Goal: Information Seeking & Learning: Learn about a topic

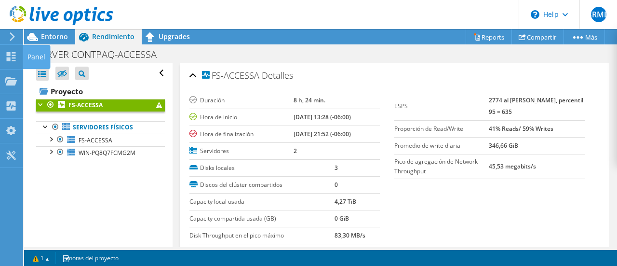
click at [8, 53] on use at bounding box center [11, 56] width 9 height 9
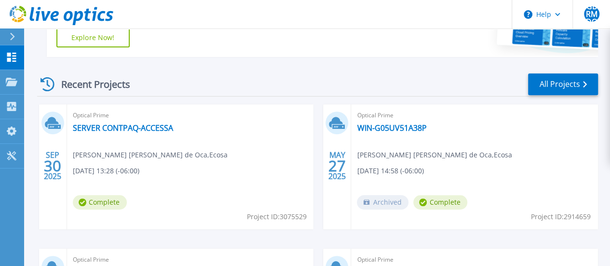
scroll to position [241, 0]
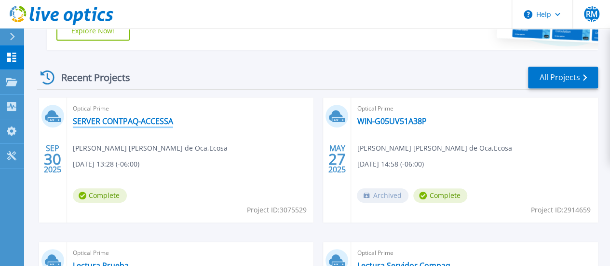
click at [150, 123] on link "SERVER CONTPAQ-ACCESSA" at bounding box center [123, 121] width 100 height 10
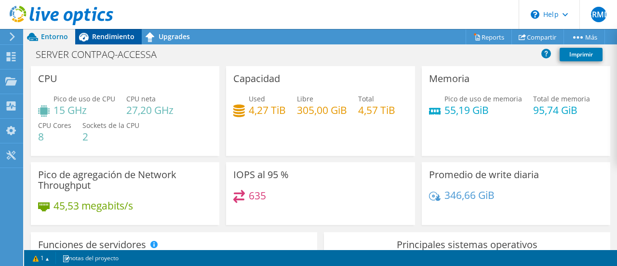
click at [95, 40] on span "Rendimiento" at bounding box center [113, 36] width 42 height 9
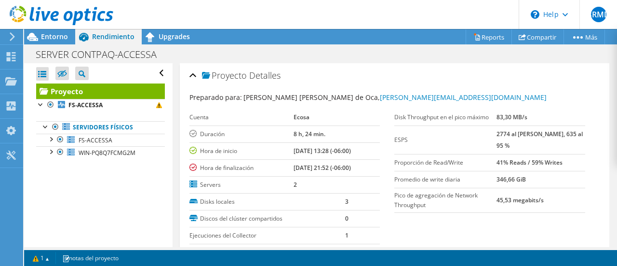
scroll to position [48, 0]
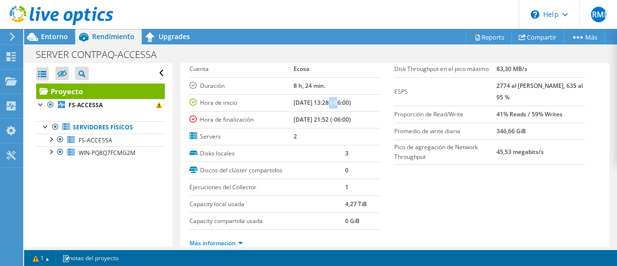
drag, startPoint x: 315, startPoint y: 102, endPoint x: 327, endPoint y: 101, distance: 12.6
click at [327, 101] on b "[DATE] 13:28 (-06:00)" at bounding box center [322, 102] width 57 height 8
click at [375, 126] on td "[DATE] 21:52 (-06:00)" at bounding box center [337, 119] width 87 height 17
drag, startPoint x: 314, startPoint y: 119, endPoint x: 327, endPoint y: 118, distance: 12.6
click at [327, 118] on b "[DATE] 21:52 (-06:00)" at bounding box center [322, 119] width 57 height 8
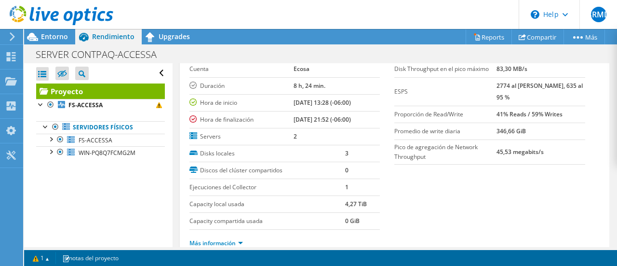
click at [376, 134] on td "2" at bounding box center [337, 136] width 87 height 17
drag, startPoint x: 314, startPoint y: 119, endPoint x: 328, endPoint y: 118, distance: 13.5
click at [328, 118] on b "[DATE] 21:52 (-06:00)" at bounding box center [322, 119] width 57 height 8
click at [377, 120] on div "Cuenta Ecosa Duración 8 h, 24 min. Hora de inicio [DATE] 13:28 (-06:00) Hora de…" at bounding box center [292, 103] width 205 height 84
click at [14, 60] on use at bounding box center [11, 56] width 9 height 9
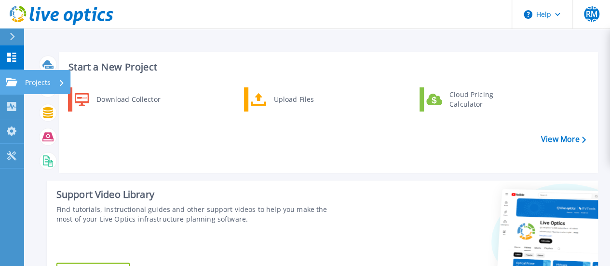
click at [14, 83] on icon at bounding box center [12, 82] width 12 height 8
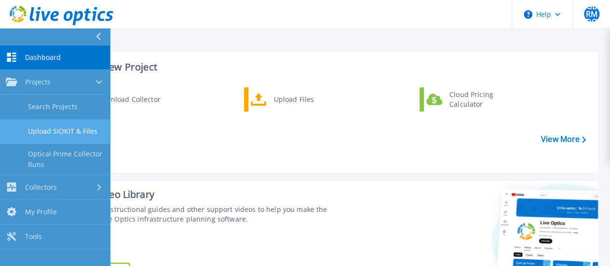
click at [79, 128] on link "Upload SIOKIT & Files" at bounding box center [55, 131] width 110 height 25
